Goal: Register for event/course

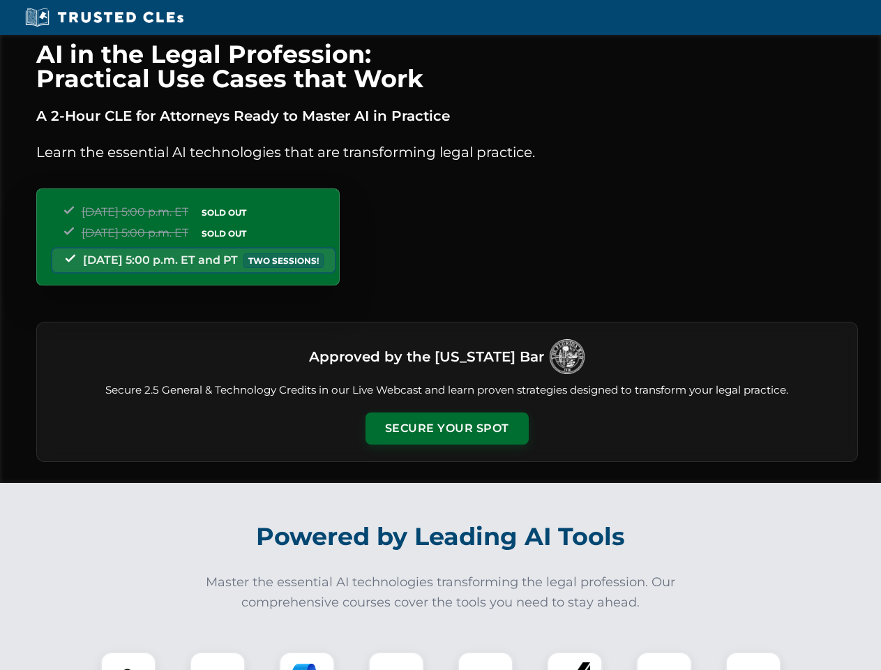
click at [447, 428] on button "Secure Your Spot" at bounding box center [447, 428] width 163 height 32
click at [128, 661] on img at bounding box center [128, 679] width 40 height 40
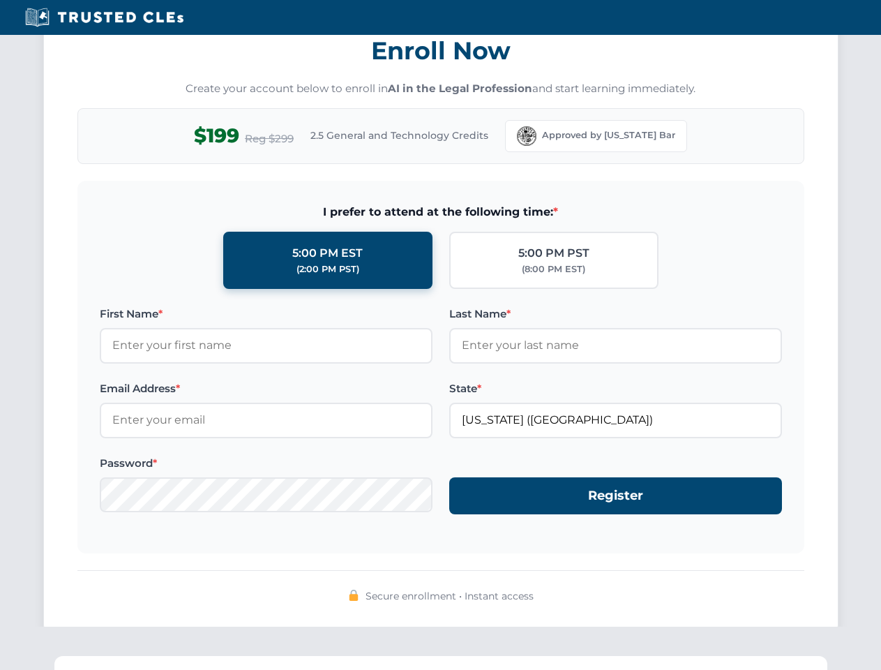
scroll to position [1370, 0]
